Goal: Transaction & Acquisition: Purchase product/service

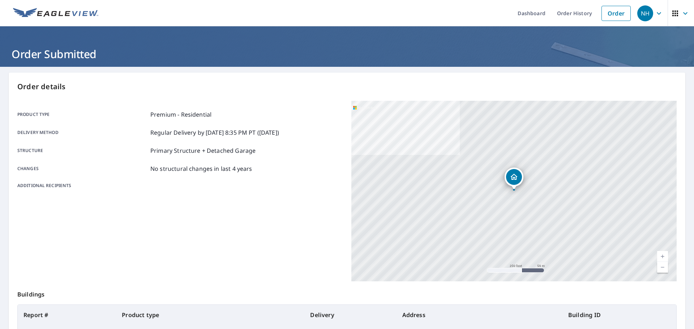
scroll to position [23, 0]
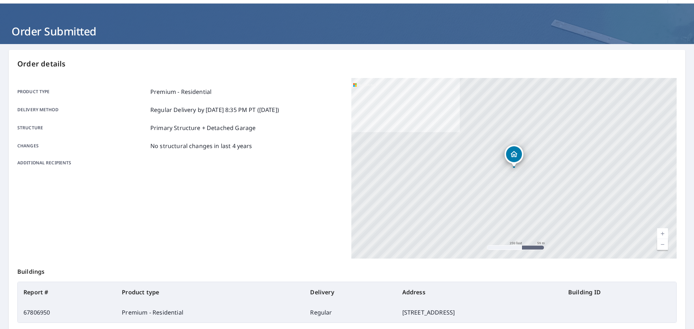
click at [270, 52] on div "Order details Product type Premium - Residential Delivery method Regular Delive…" at bounding box center [347, 214] width 677 height 329
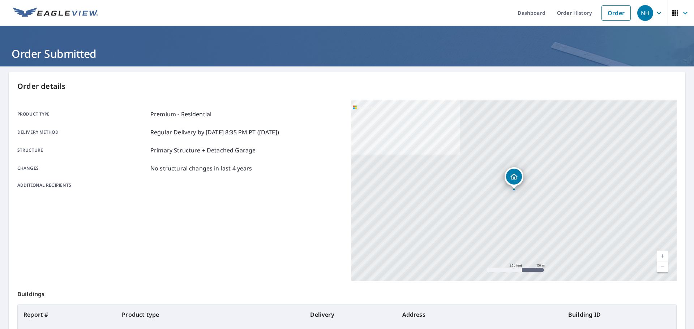
scroll to position [0, 0]
click at [622, 13] on link "Order" at bounding box center [615, 13] width 29 height 15
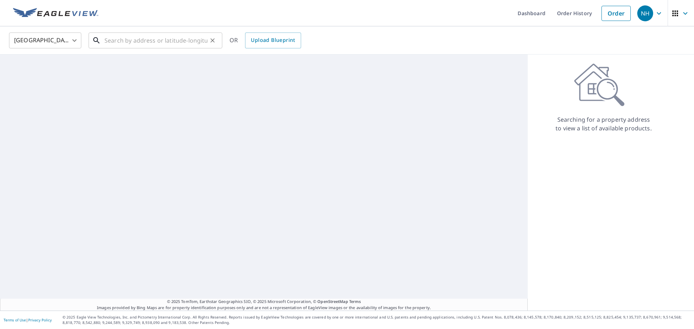
click at [185, 39] on input "text" at bounding box center [155, 40] width 103 height 20
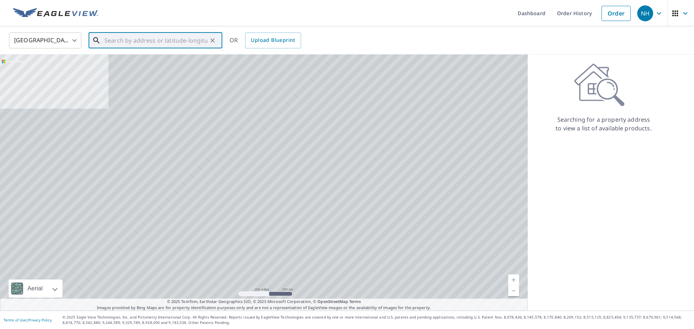
paste input "[STREET_ADDRESS]"
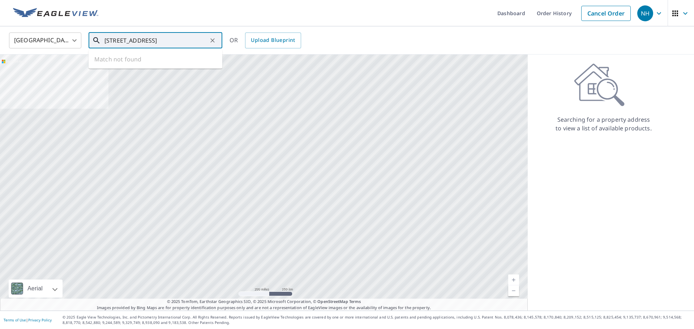
scroll to position [0, 44]
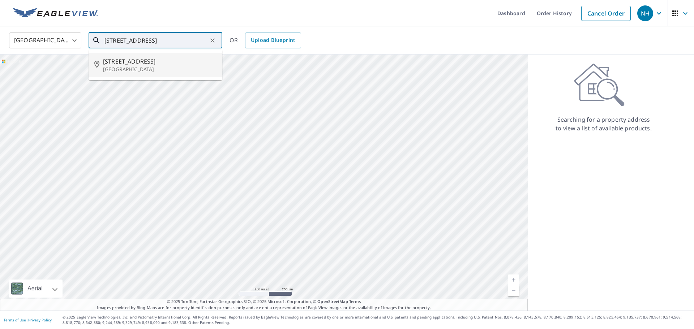
click at [179, 66] on p "[GEOGRAPHIC_DATA]" at bounding box center [159, 69] width 113 height 7
type input "[STREET_ADDRESS]"
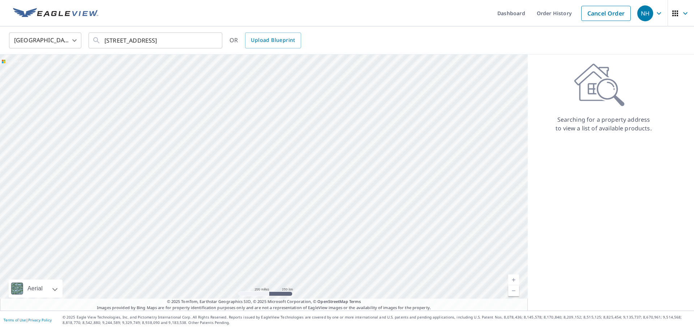
scroll to position [0, 0]
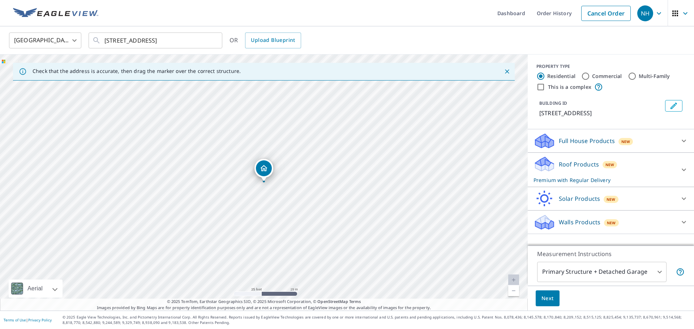
click at [550, 295] on span "Next" at bounding box center [547, 298] width 12 height 9
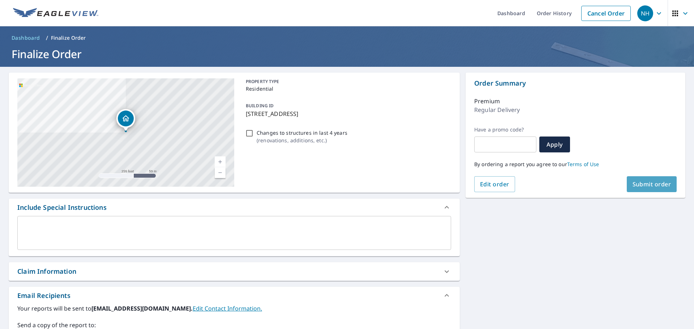
click at [652, 187] on span "Submit order" at bounding box center [651, 184] width 39 height 8
checkbox input "true"
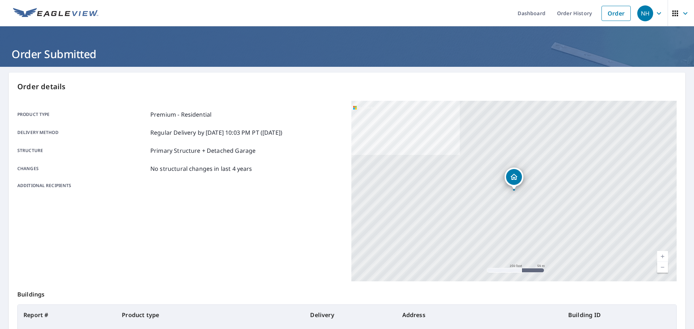
click at [176, 211] on div "Product type Premium - Residential Delivery method Regular Delivery by [DATE] 1…" at bounding box center [179, 191] width 325 height 181
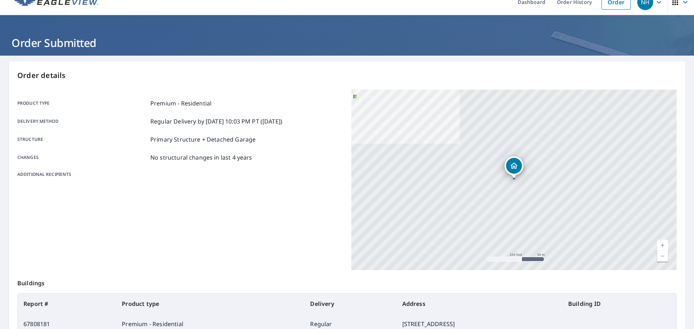
scroll to position [27, 0]
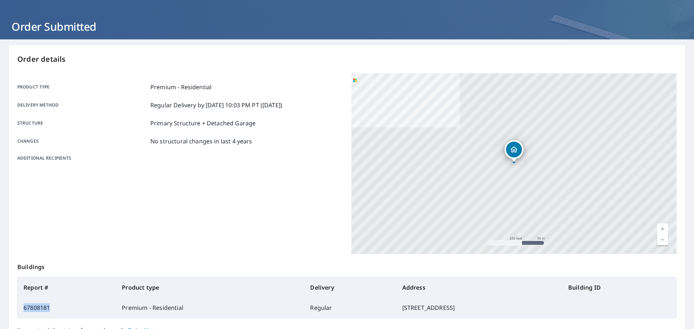
drag, startPoint x: 52, startPoint y: 308, endPoint x: 20, endPoint y: 308, distance: 31.8
click at [20, 308] on td "67808181" at bounding box center [67, 308] width 98 height 20
copy td "67808181"
